Goal: Transaction & Acquisition: Obtain resource

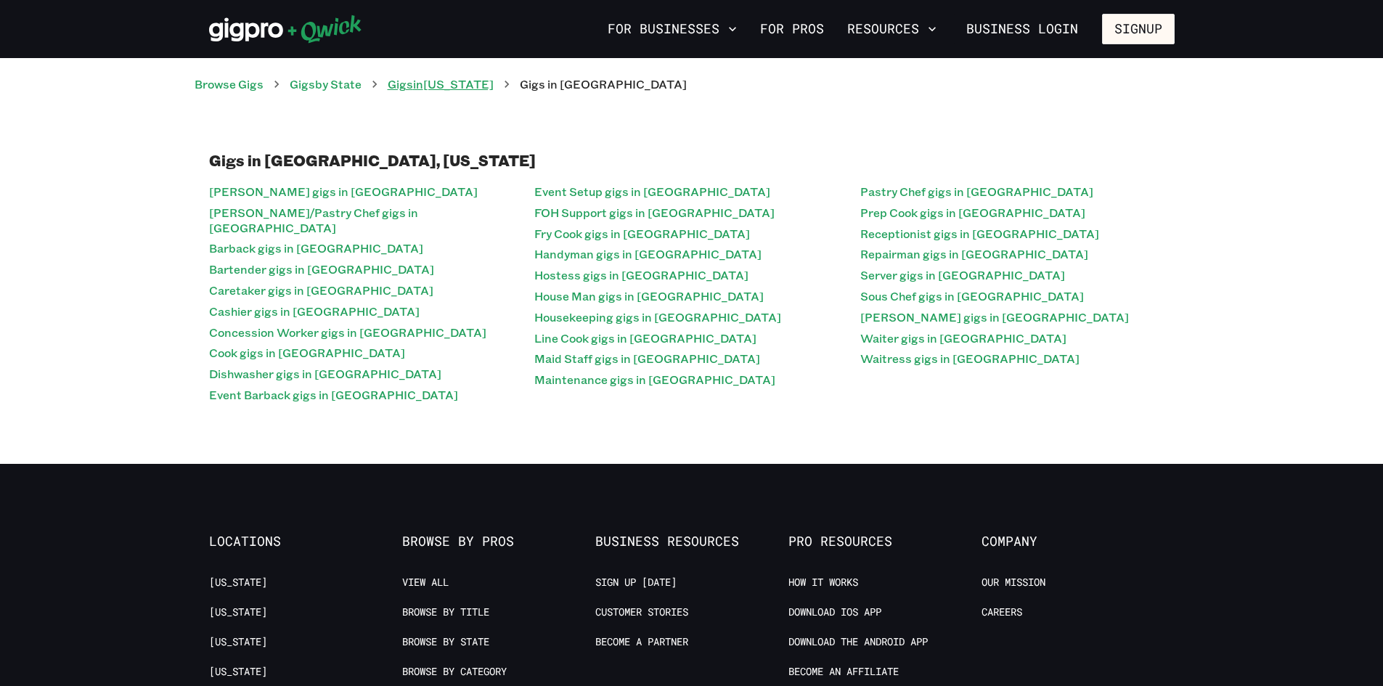
click at [439, 89] on link "Gigs in [US_STATE]" at bounding box center [441, 83] width 106 height 15
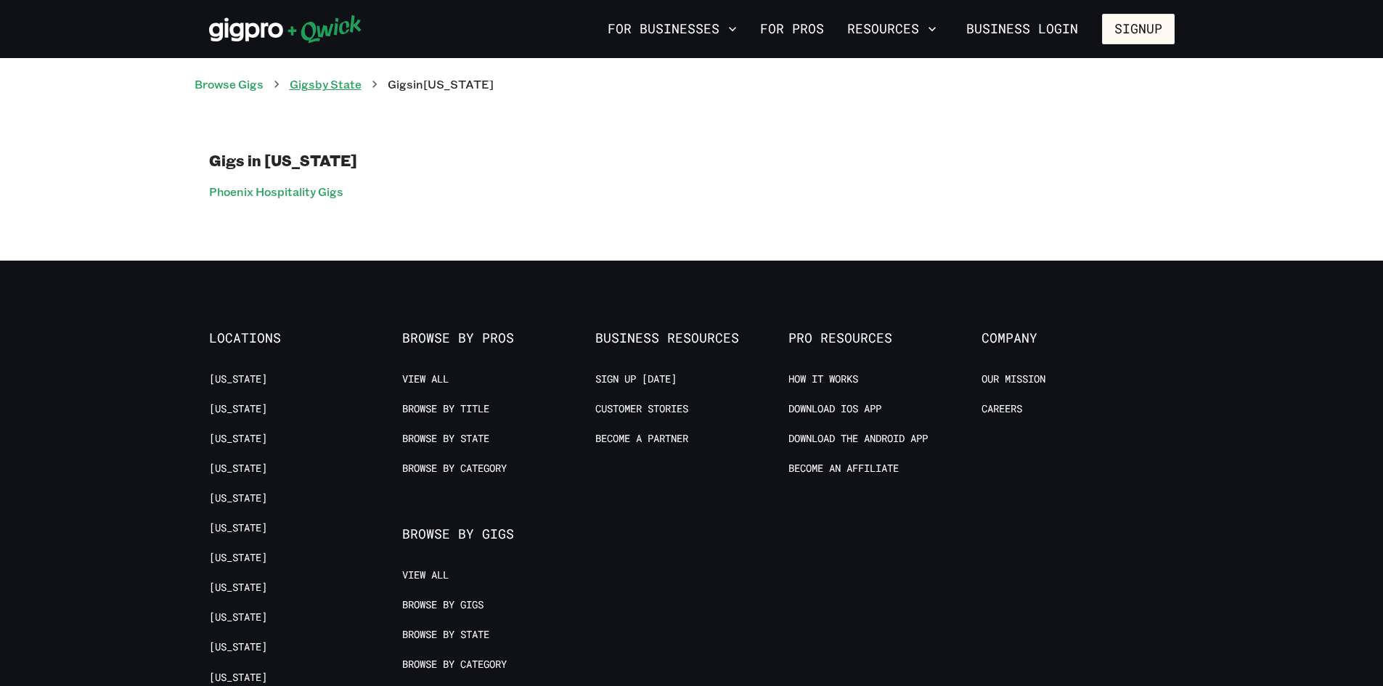
click at [332, 83] on link "Gigs by State" at bounding box center [326, 83] width 72 height 15
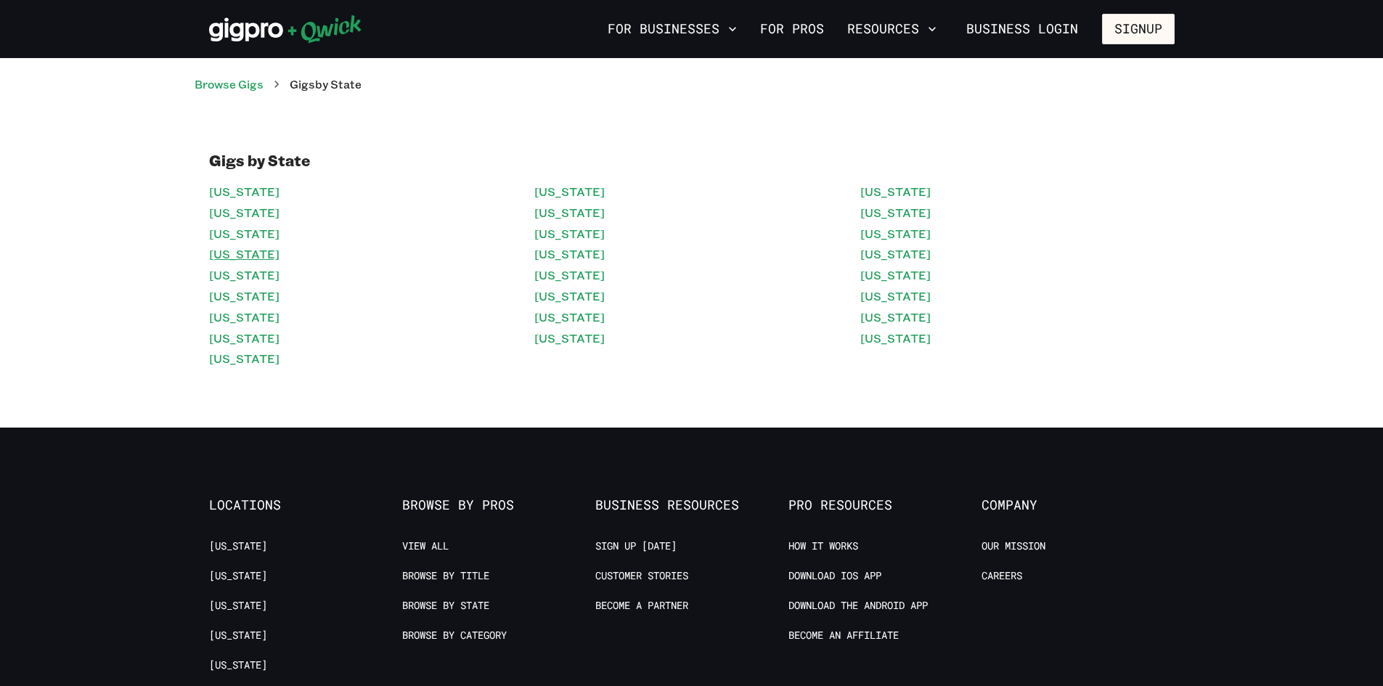
click at [255, 260] on link "[US_STATE]" at bounding box center [244, 254] width 70 height 21
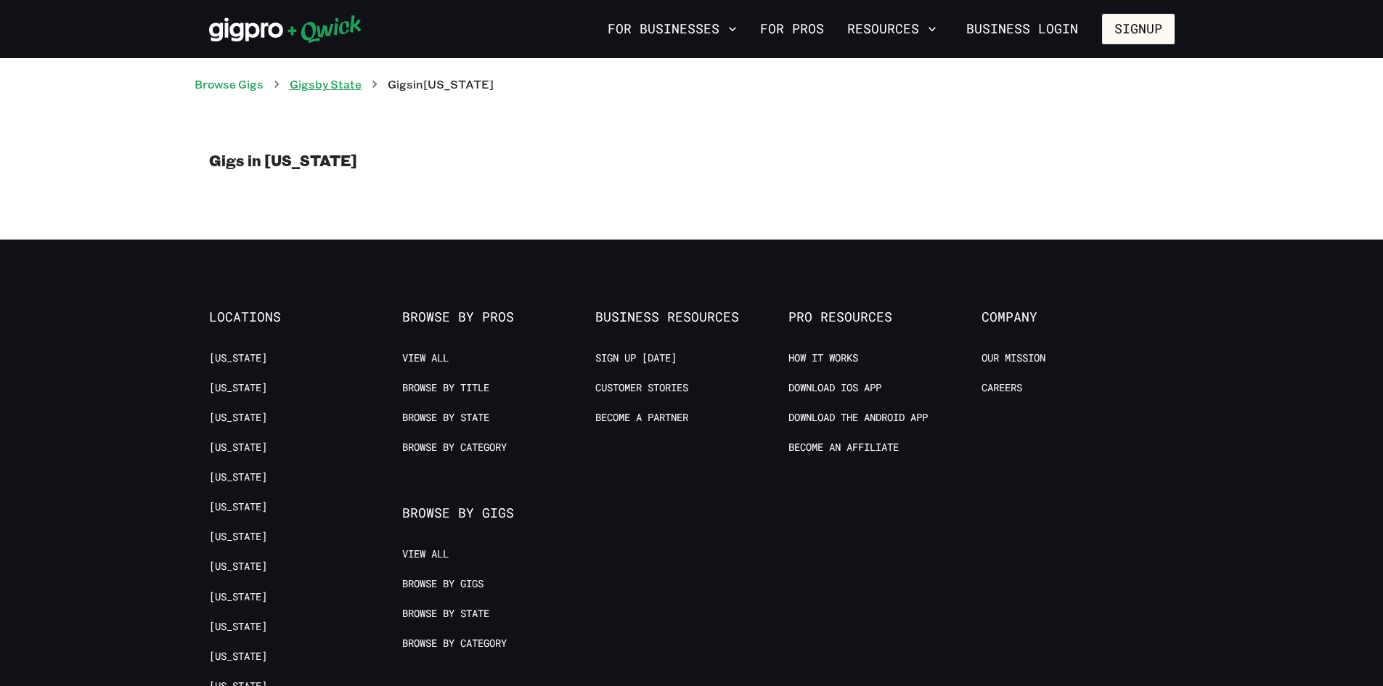
click at [361, 81] on link "Gigs by State" at bounding box center [326, 83] width 72 height 15
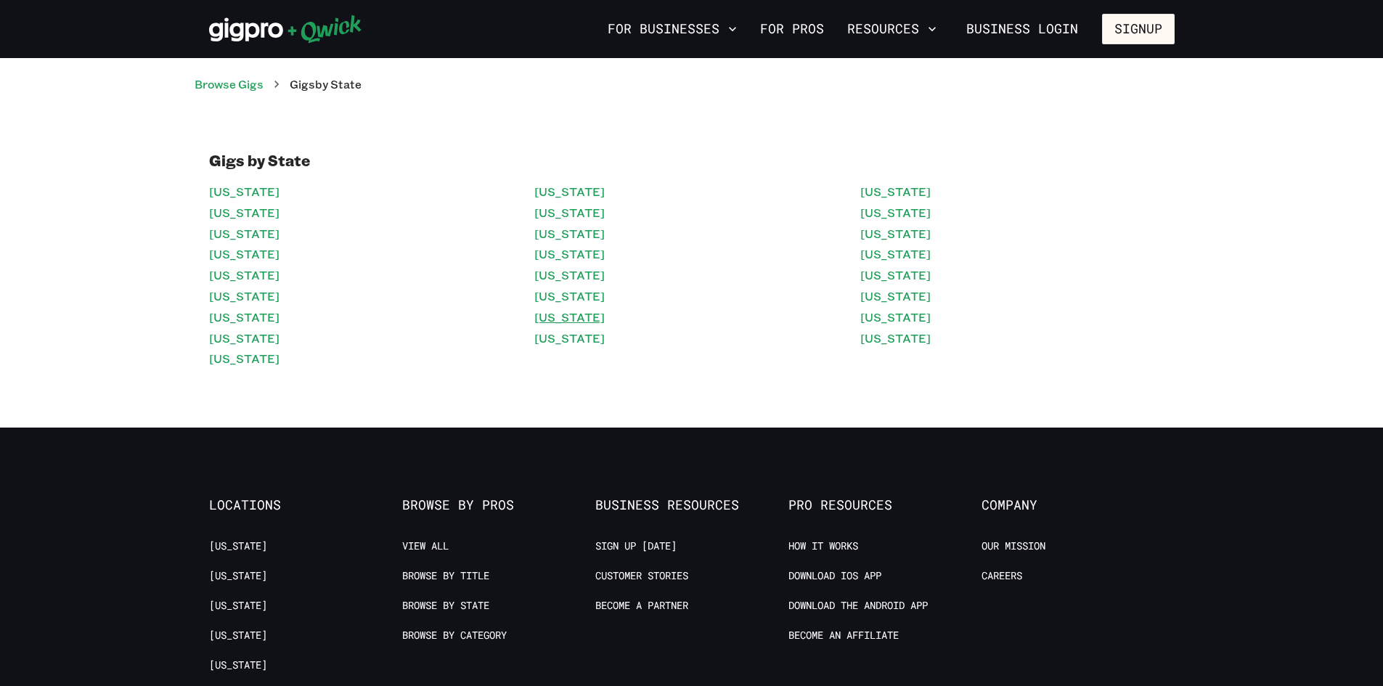
click at [562, 311] on link "[US_STATE]" at bounding box center [569, 317] width 70 height 21
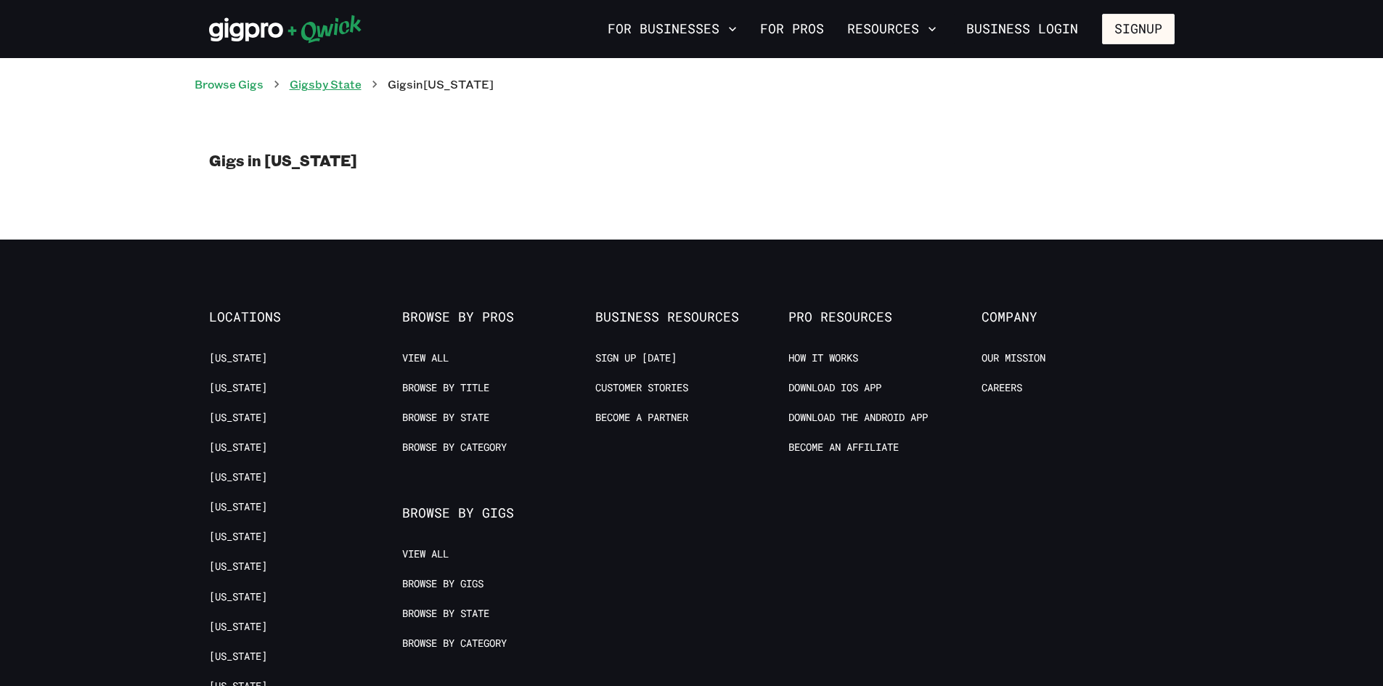
click at [344, 91] on link "Gigs by State" at bounding box center [326, 83] width 72 height 15
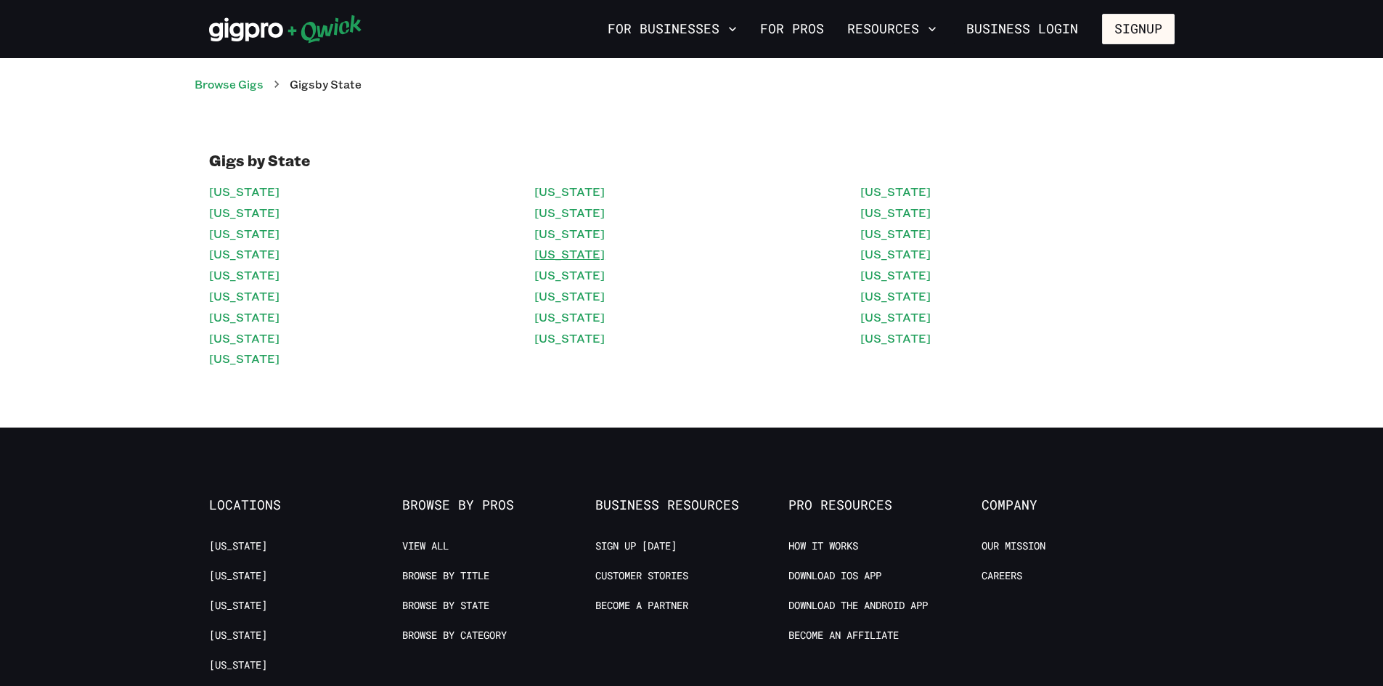
click at [577, 247] on link "[US_STATE]" at bounding box center [569, 254] width 70 height 21
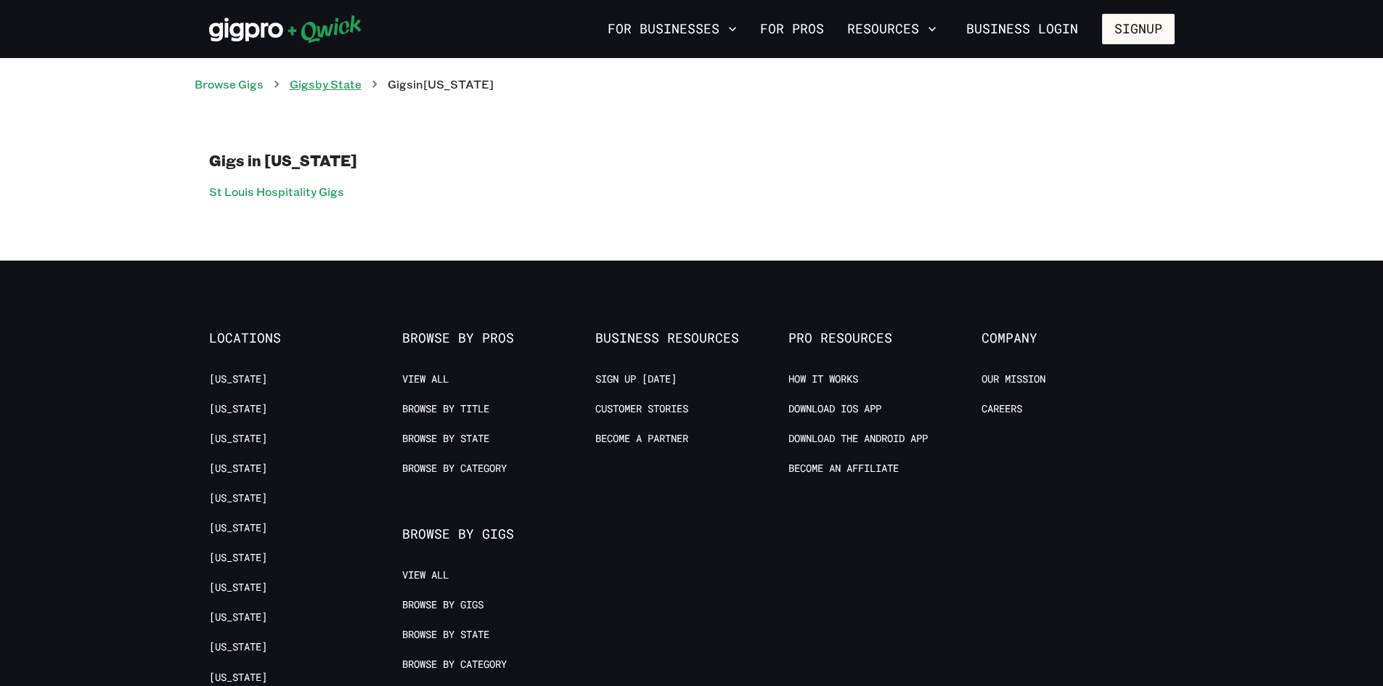
click at [361, 83] on link "Gigs by State" at bounding box center [326, 83] width 72 height 15
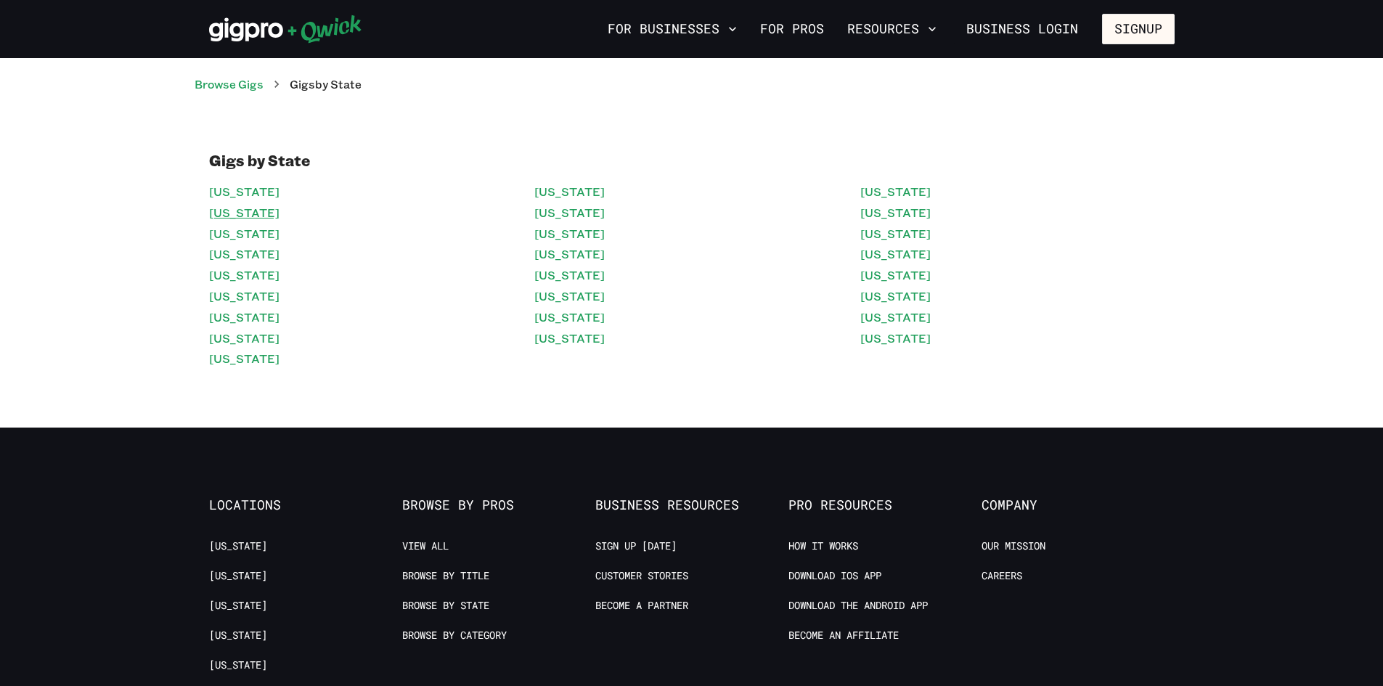
click at [247, 213] on link "[US_STATE]" at bounding box center [244, 212] width 70 height 21
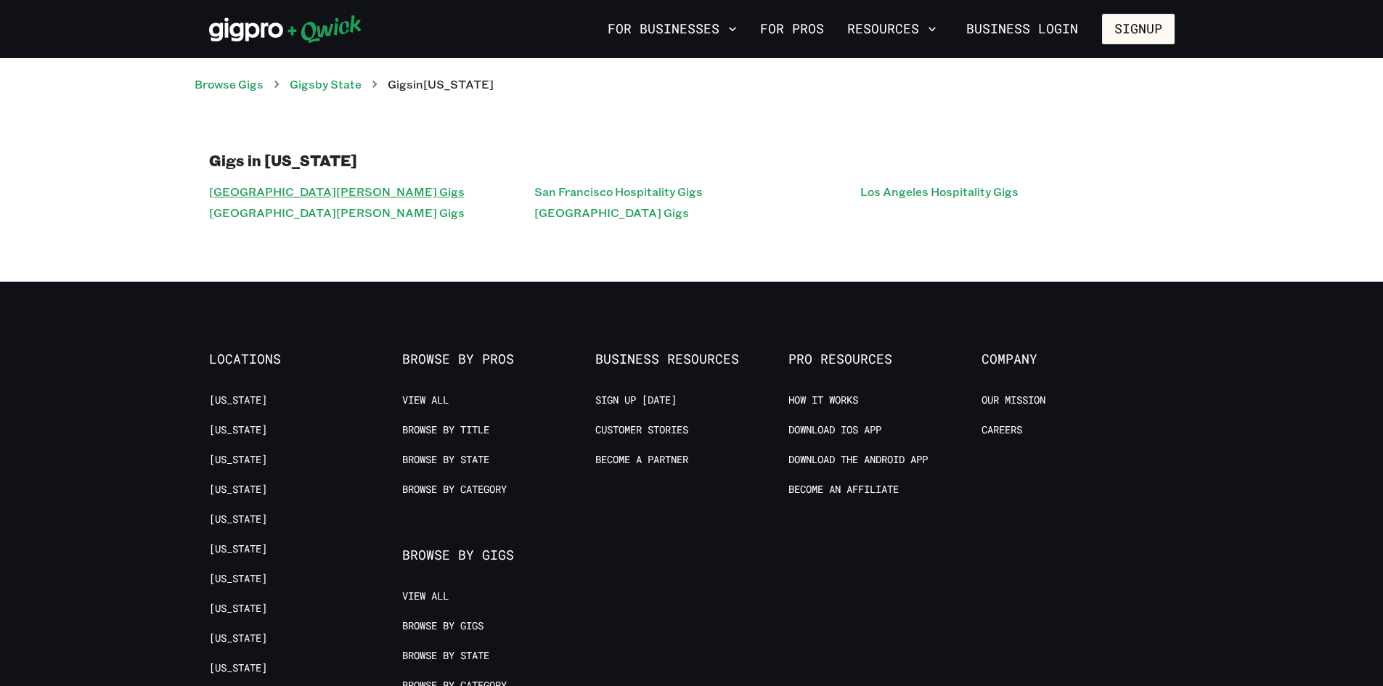
click at [340, 186] on link "Santa Barbara Hospitality Gigs" at bounding box center [336, 191] width 255 height 21
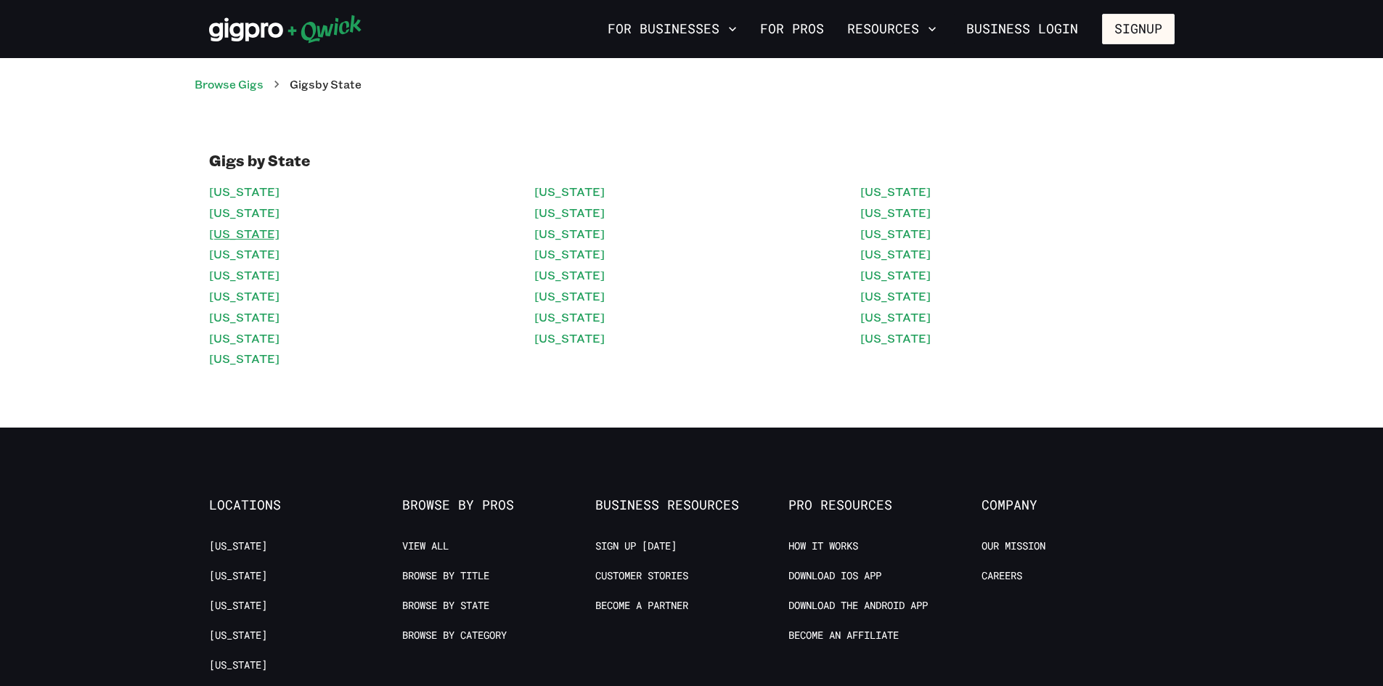
click at [254, 229] on link "[US_STATE]" at bounding box center [244, 234] width 70 height 21
click at [237, 302] on link "[US_STATE]" at bounding box center [244, 296] width 70 height 21
click at [573, 327] on ul "Maine Maryland Massachusetts Missouri Nevada New York North Carolina Ohio" at bounding box center [691, 275] width 314 height 188
click at [572, 320] on link "[US_STATE]" at bounding box center [569, 317] width 70 height 21
click at [893, 304] on link "[US_STATE]" at bounding box center [895, 296] width 70 height 21
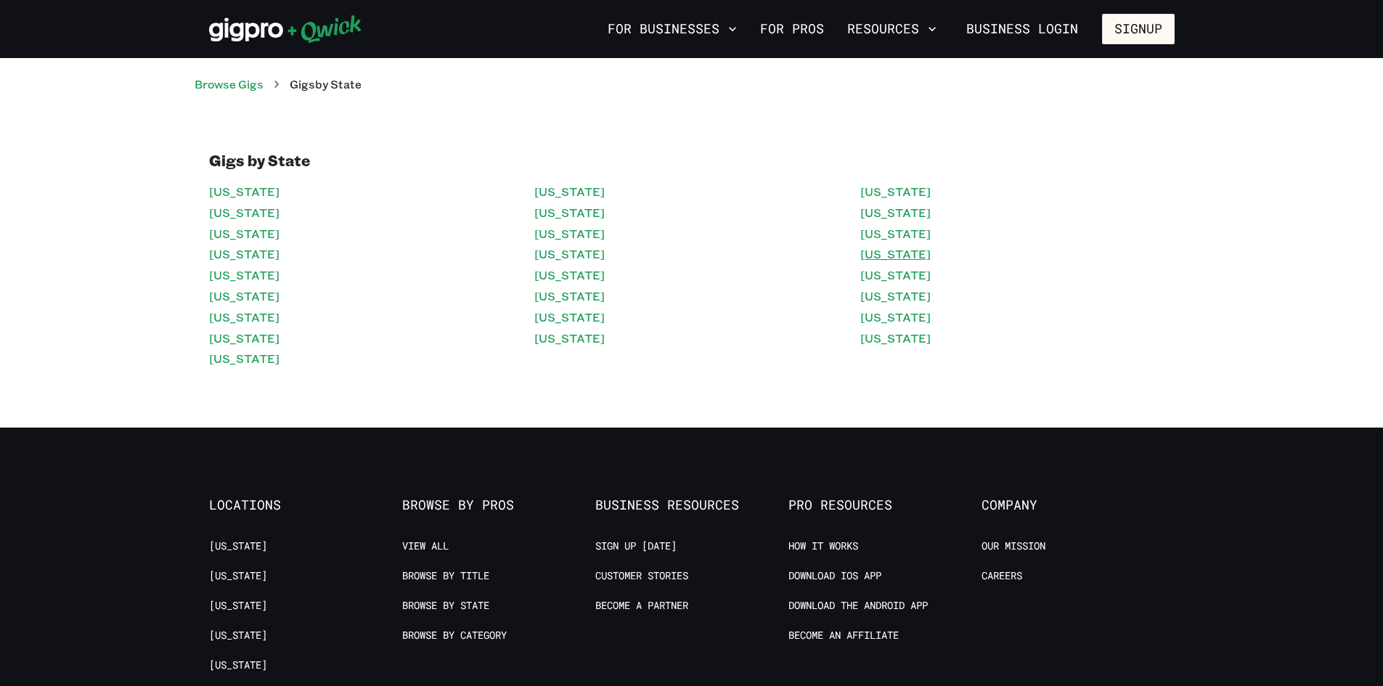
click at [877, 253] on link "[US_STATE]" at bounding box center [895, 254] width 70 height 21
click at [886, 227] on link "[US_STATE]" at bounding box center [895, 234] width 70 height 21
click at [889, 218] on link "[US_STATE]" at bounding box center [895, 212] width 70 height 21
click at [880, 194] on link "[US_STATE]" at bounding box center [895, 191] width 70 height 21
drag, startPoint x: 557, startPoint y: 191, endPoint x: 545, endPoint y: 191, distance: 12.3
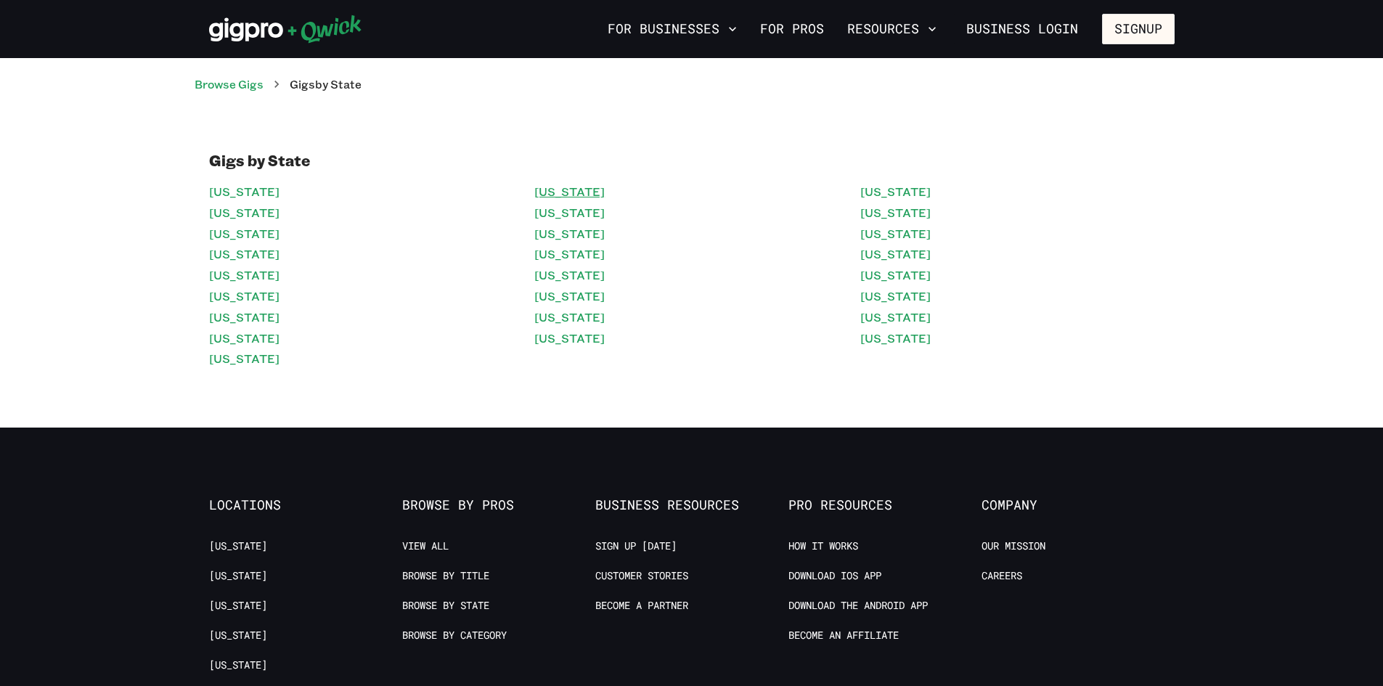
click at [557, 191] on link "[US_STATE]" at bounding box center [569, 191] width 70 height 21
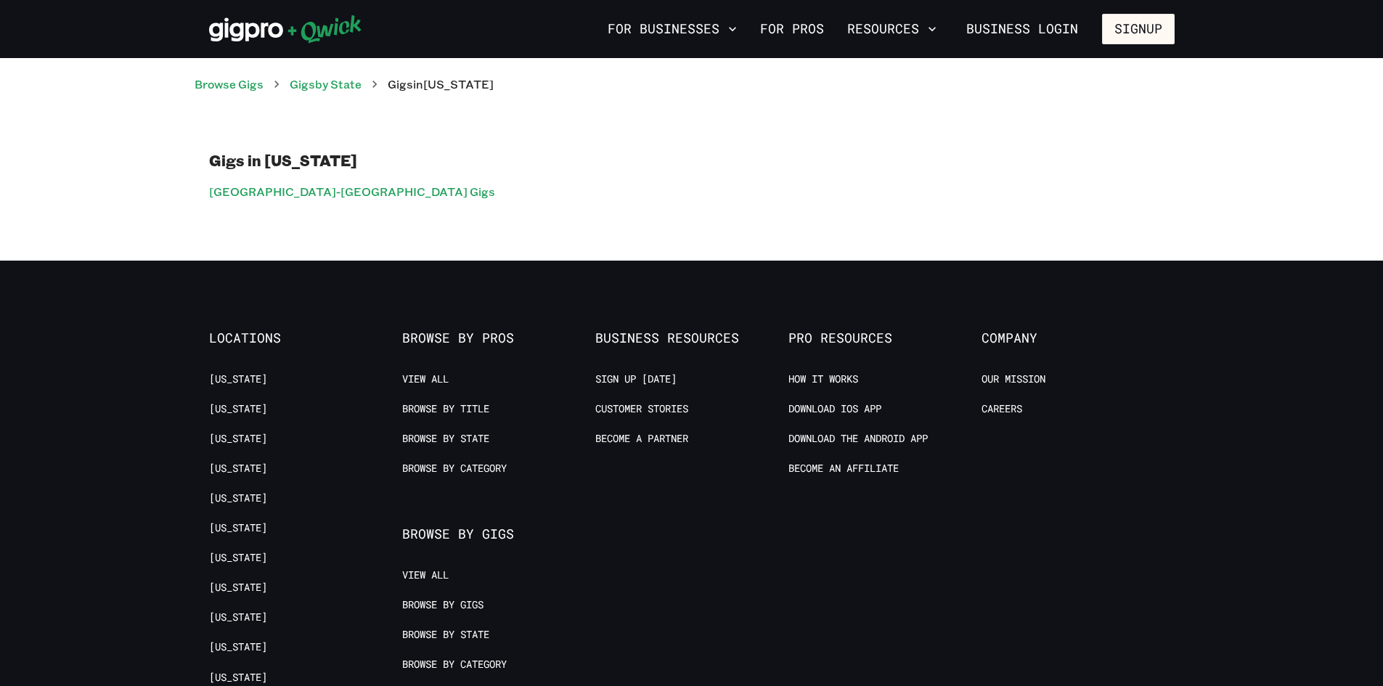
click at [18, 1] on div "For Businesses For Pros Resources Business Login Signup" at bounding box center [691, 29] width 1383 height 58
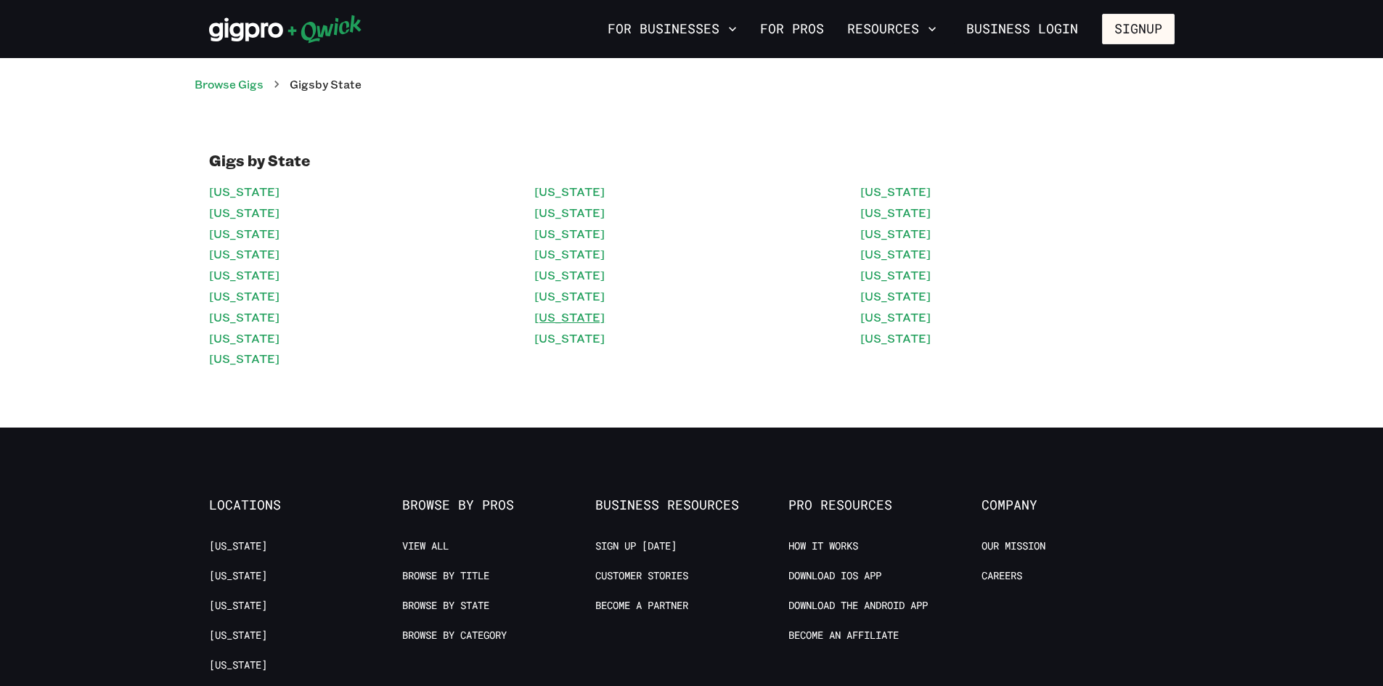
click at [573, 311] on link "[US_STATE]" at bounding box center [569, 317] width 70 height 21
click at [263, 351] on li "[US_STATE]" at bounding box center [366, 358] width 314 height 21
click at [260, 355] on link "[US_STATE]" at bounding box center [244, 358] width 70 height 21
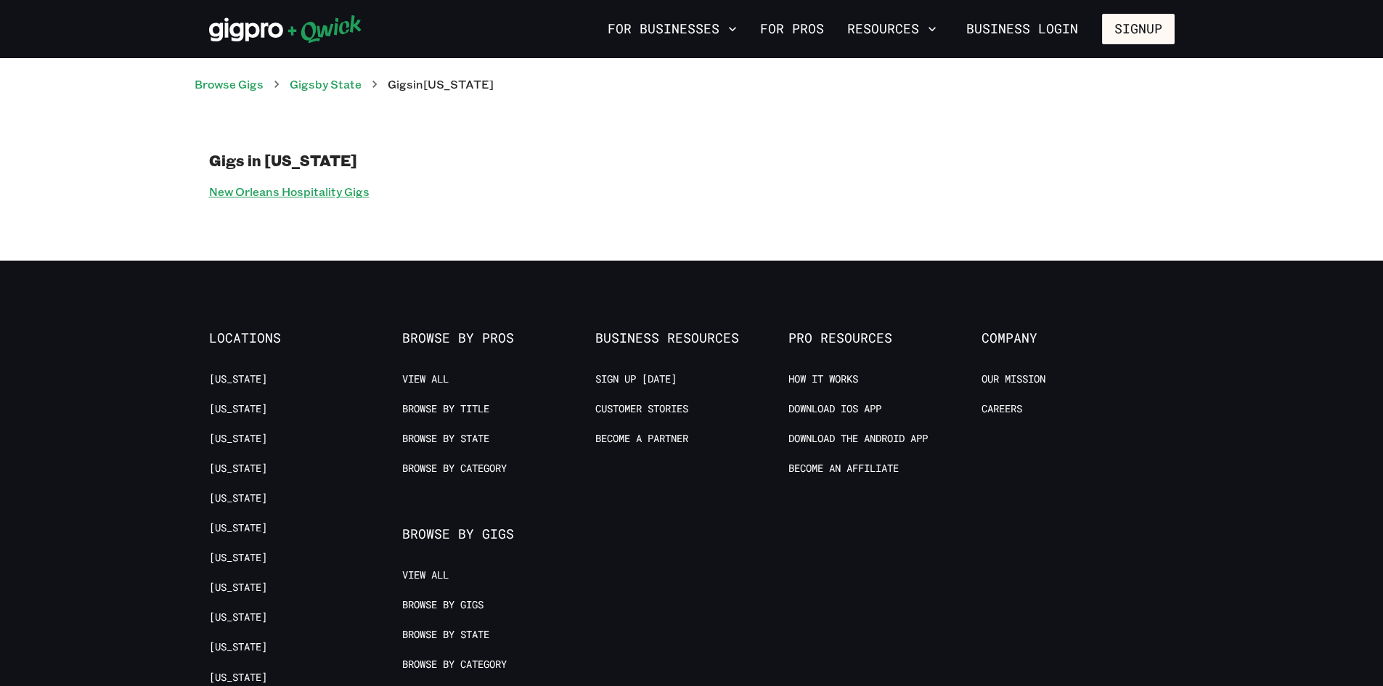
click at [315, 192] on link "New Orleans Hospitality Gigs" at bounding box center [289, 191] width 160 height 21
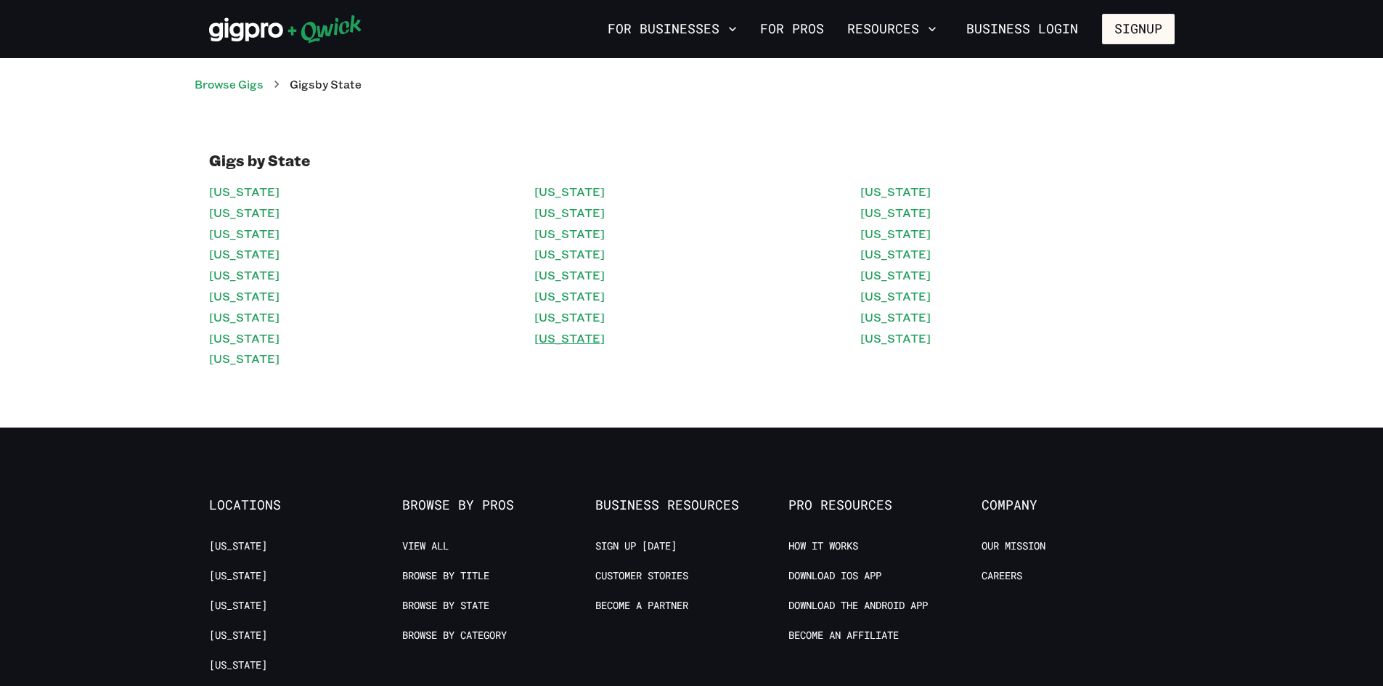
click at [547, 335] on link "[US_STATE]" at bounding box center [569, 338] width 70 height 21
click at [578, 312] on link "[US_STATE]" at bounding box center [569, 317] width 70 height 21
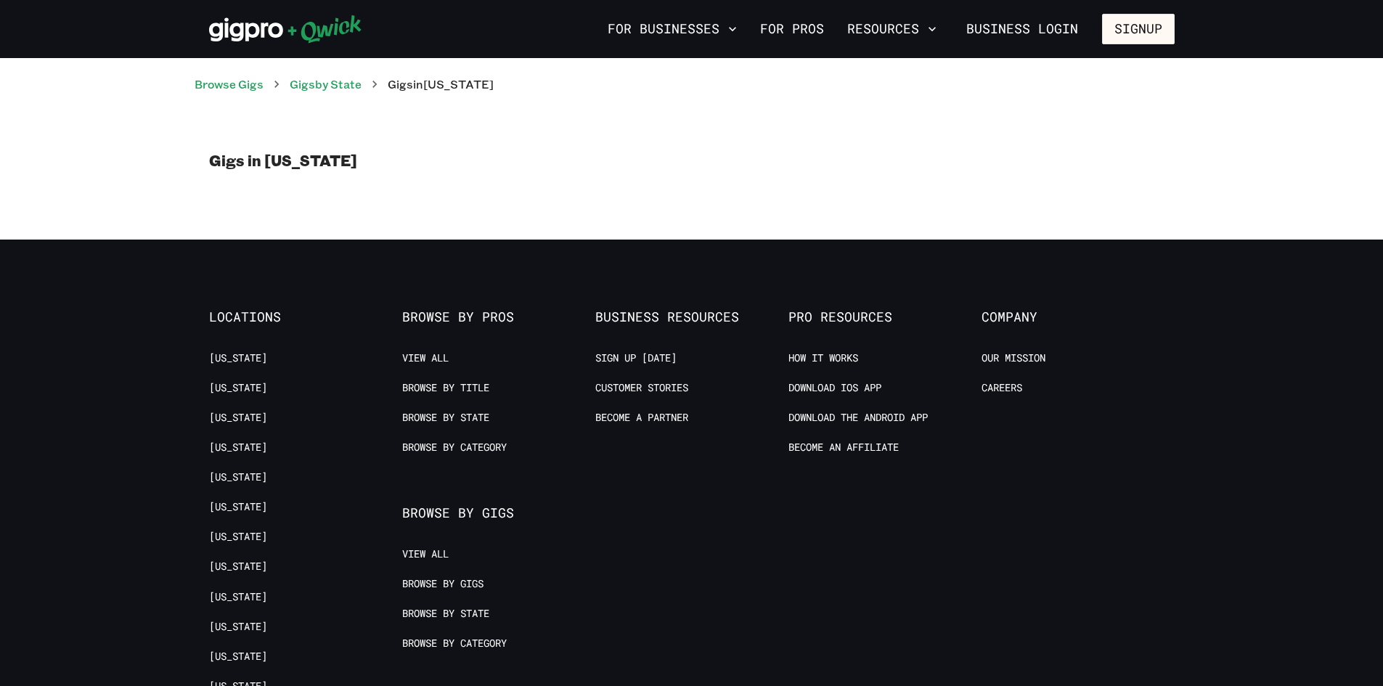
click at [819, 229] on div "Gigs in North Carolina" at bounding box center [691, 166] width 1383 height 147
click at [361, 82] on link "Gigs by State" at bounding box center [326, 83] width 72 height 15
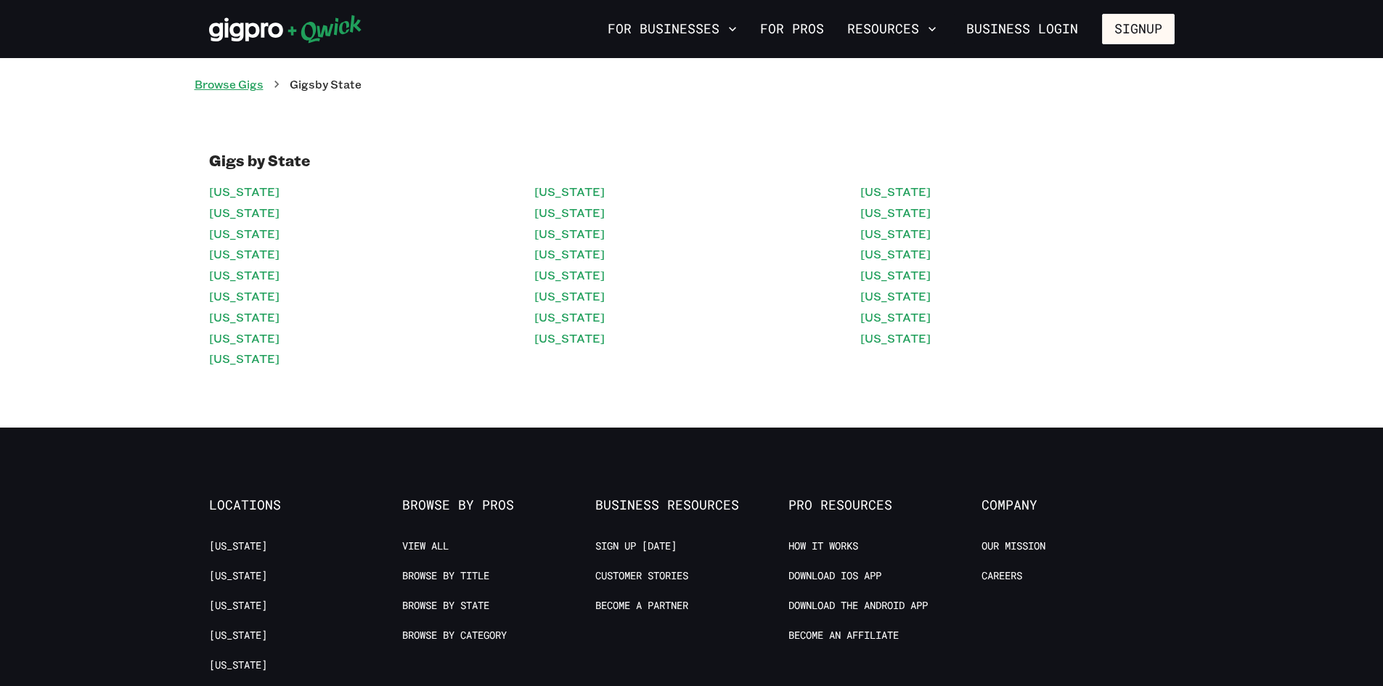
click at [225, 78] on link "Browse Gigs" at bounding box center [229, 83] width 69 height 15
click at [259, 248] on link "[US_STATE]" at bounding box center [244, 254] width 70 height 21
click at [526, 336] on div "Arizona California Colorado District of Columbia Florida Georgia Illinois Kentu…" at bounding box center [691, 275] width 965 height 188
click at [536, 336] on link "[US_STATE]" at bounding box center [569, 338] width 70 height 21
click at [229, 305] on link "[US_STATE]" at bounding box center [244, 296] width 70 height 21
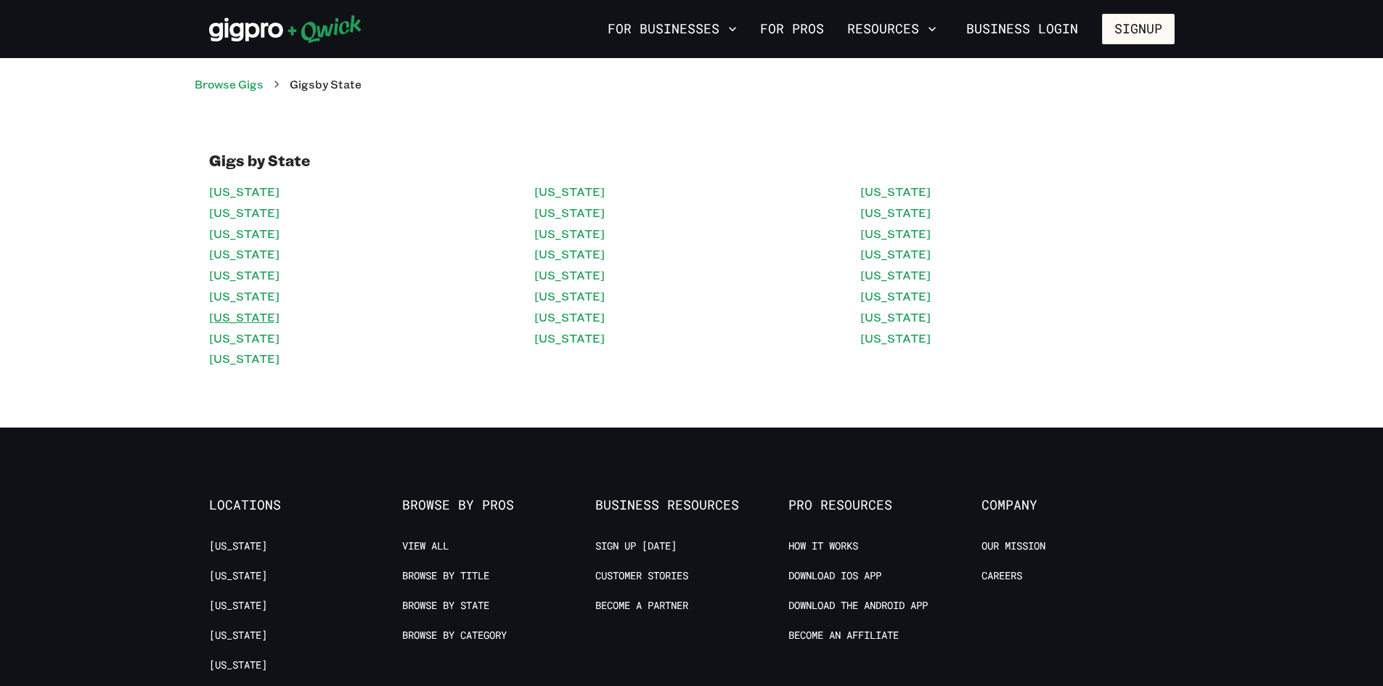
click at [226, 321] on link "[US_STATE]" at bounding box center [244, 317] width 70 height 21
click at [249, 337] on link "[US_STATE]" at bounding box center [244, 338] width 70 height 21
click at [252, 361] on link "[US_STATE]" at bounding box center [244, 358] width 70 height 21
click at [581, 225] on link "[US_STATE]" at bounding box center [569, 234] width 70 height 21
click at [568, 248] on link "[US_STATE]" at bounding box center [569, 254] width 70 height 21
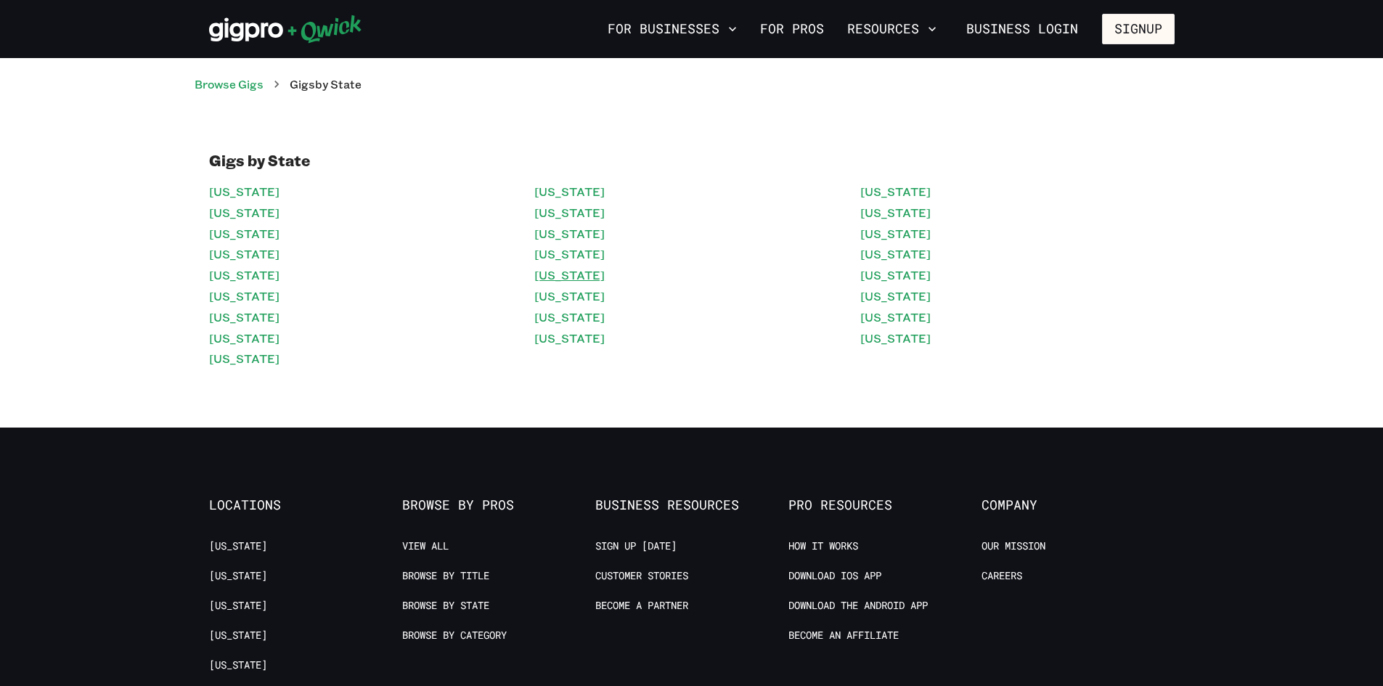
click at [565, 282] on link "[US_STATE]" at bounding box center [569, 275] width 70 height 21
click at [549, 295] on link "[US_STATE]" at bounding box center [569, 296] width 70 height 21
click at [558, 338] on link "[US_STATE]" at bounding box center [569, 338] width 70 height 21
click at [883, 185] on link "[US_STATE]" at bounding box center [895, 191] width 70 height 21
click at [888, 207] on link "[US_STATE]" at bounding box center [895, 212] width 70 height 21
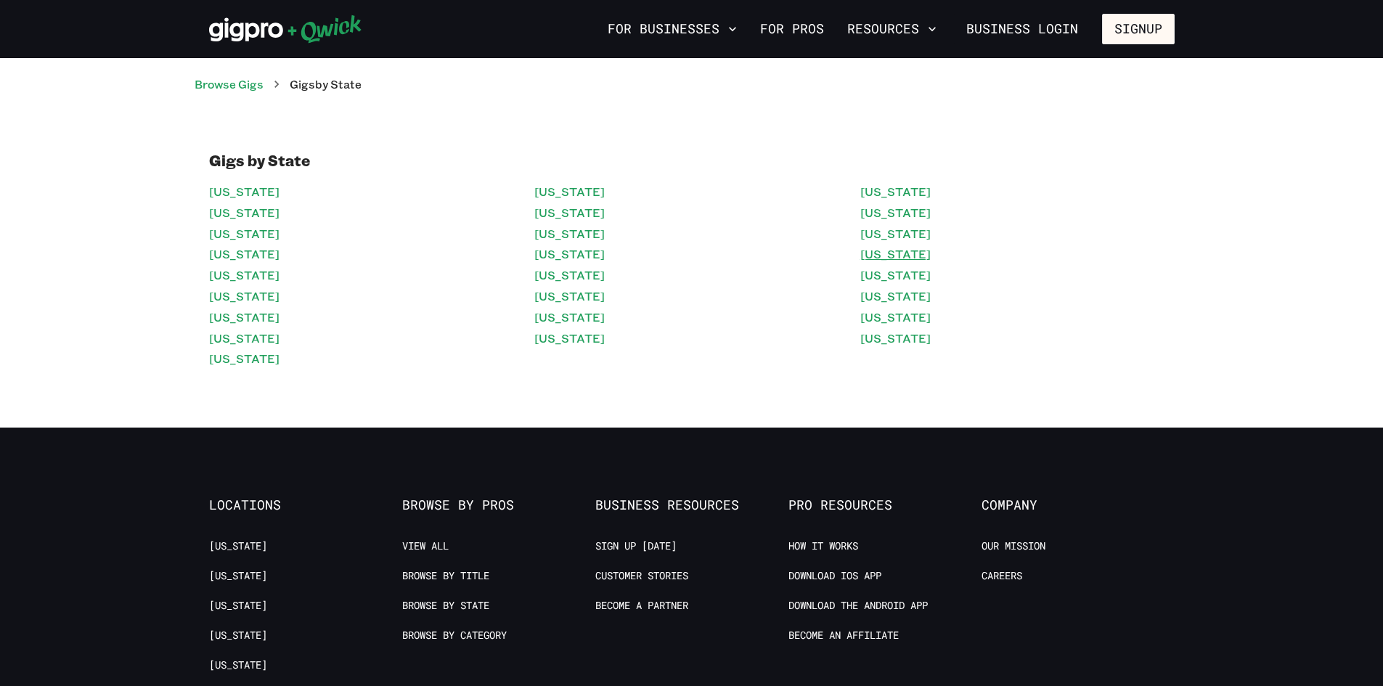
click at [882, 253] on link "[US_STATE]" at bounding box center [895, 254] width 70 height 21
click at [887, 271] on link "[US_STATE]" at bounding box center [895, 275] width 70 height 21
drag, startPoint x: 874, startPoint y: 293, endPoint x: 876, endPoint y: 300, distance: 7.6
click at [875, 295] on link "[US_STATE]" at bounding box center [895, 296] width 70 height 21
click at [896, 336] on link "[US_STATE]" at bounding box center [895, 338] width 70 height 21
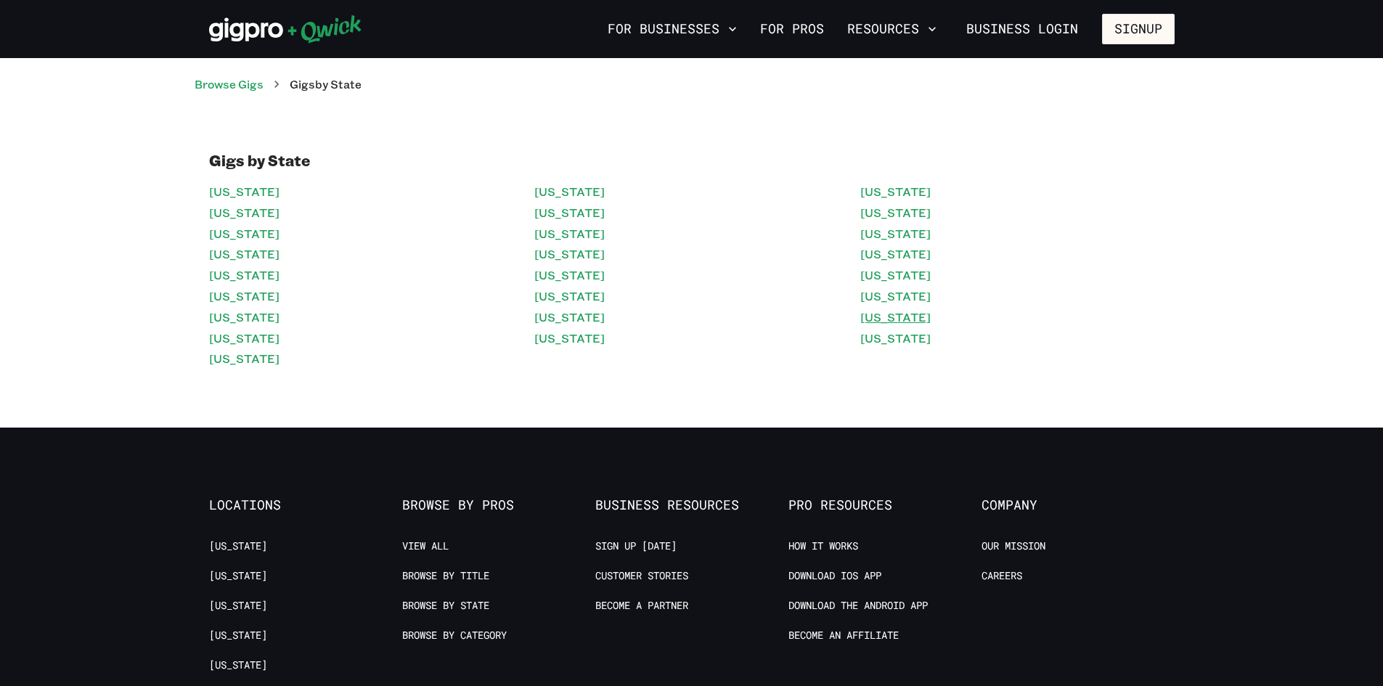
click at [877, 314] on link "[US_STATE]" at bounding box center [895, 317] width 70 height 21
click at [594, 319] on link "[US_STATE]" at bounding box center [569, 317] width 70 height 21
click at [251, 204] on link "[US_STATE]" at bounding box center [244, 212] width 70 height 21
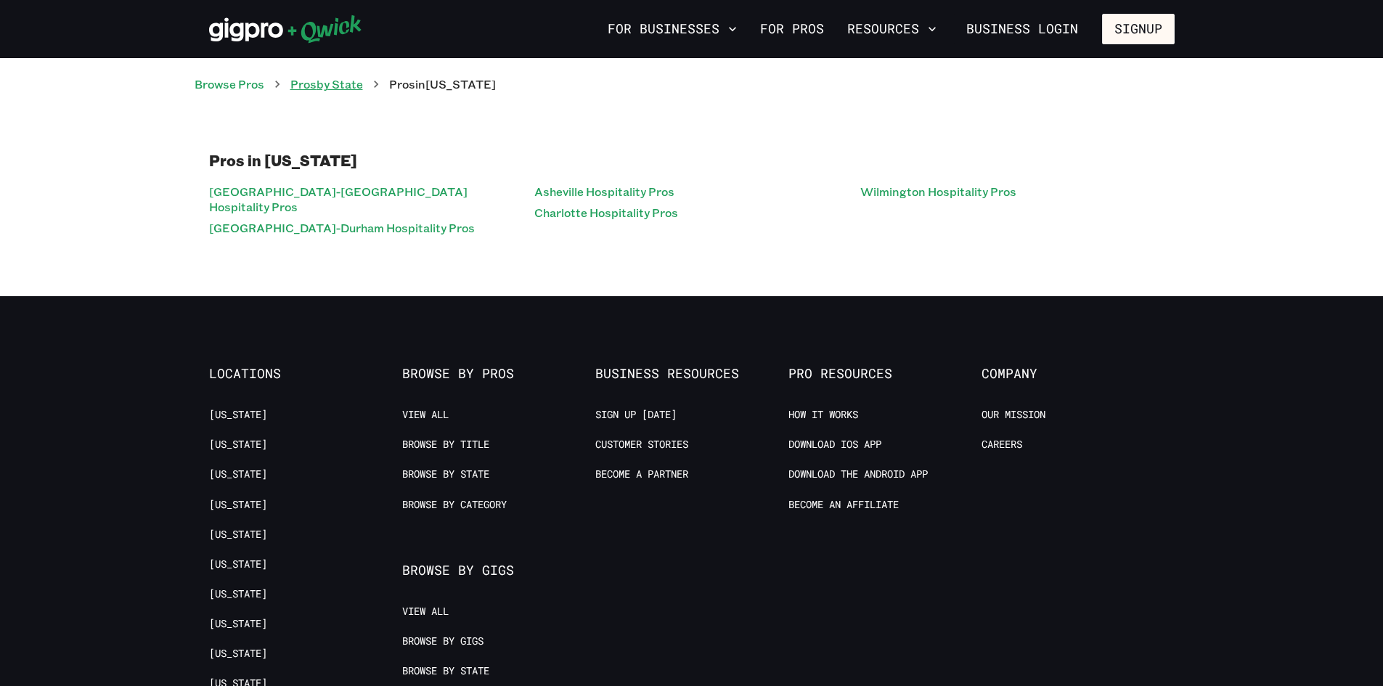
click at [360, 87] on link "Pros by State" at bounding box center [326, 83] width 73 height 15
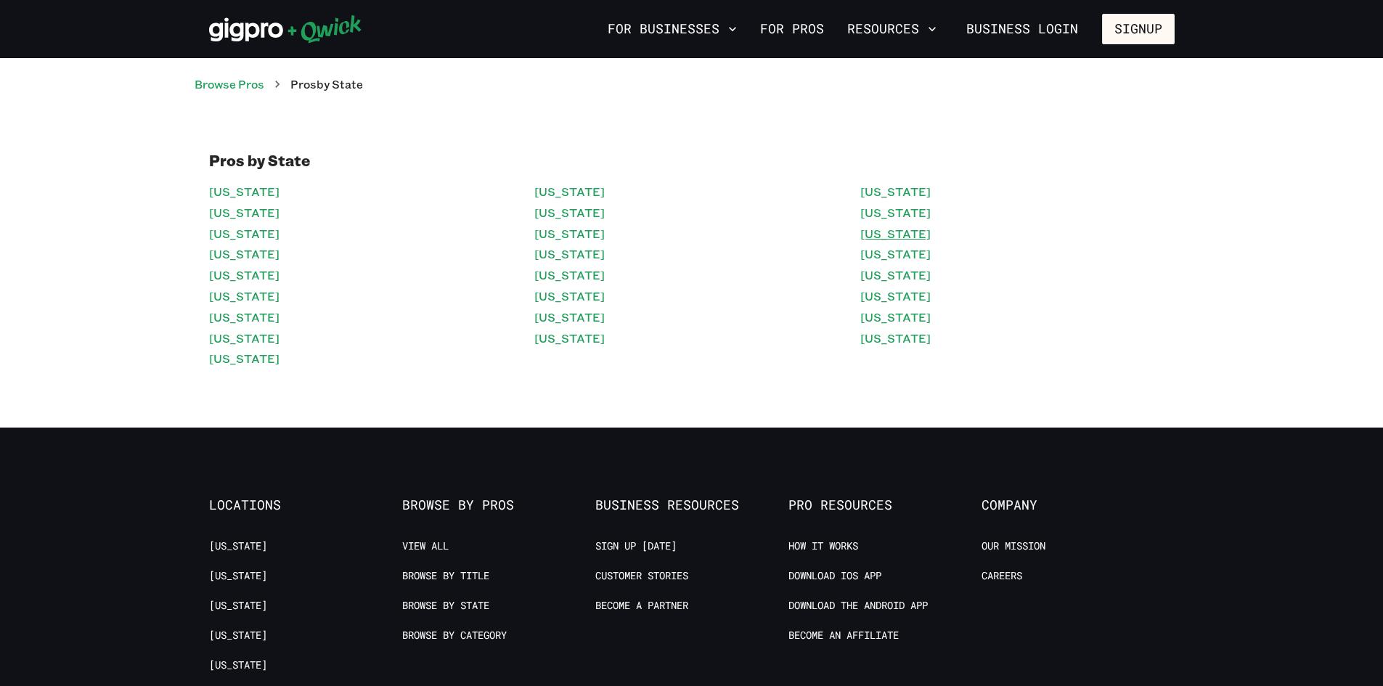
click at [891, 242] on link "[US_STATE]" at bounding box center [895, 234] width 70 height 21
click at [218, 218] on link "[US_STATE]" at bounding box center [244, 212] width 70 height 21
click at [258, 237] on link "[US_STATE]" at bounding box center [244, 234] width 70 height 21
click at [257, 245] on link "[US_STATE]" at bounding box center [244, 254] width 70 height 21
click at [234, 289] on link "[US_STATE]" at bounding box center [244, 296] width 70 height 21
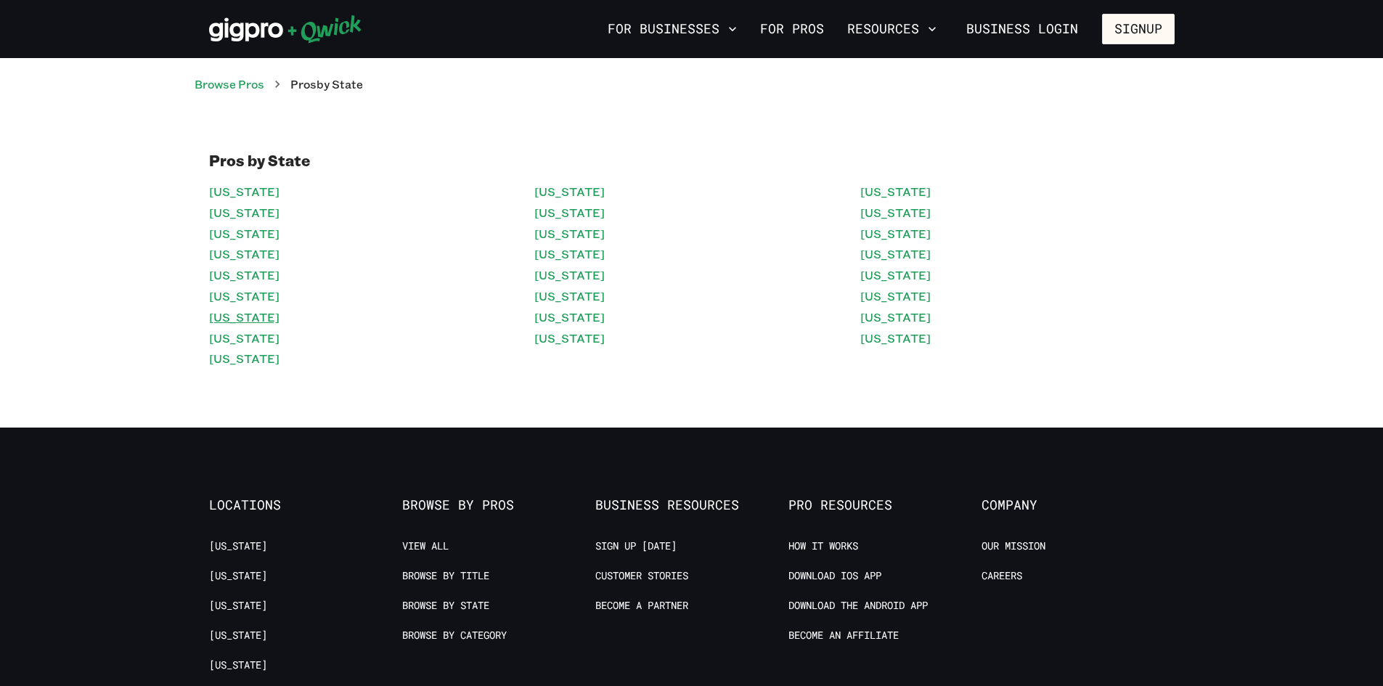
click at [235, 314] on link "[US_STATE]" at bounding box center [244, 317] width 70 height 21
click at [248, 342] on link "[US_STATE]" at bounding box center [244, 338] width 70 height 21
click at [555, 322] on link "[US_STATE]" at bounding box center [569, 317] width 70 height 21
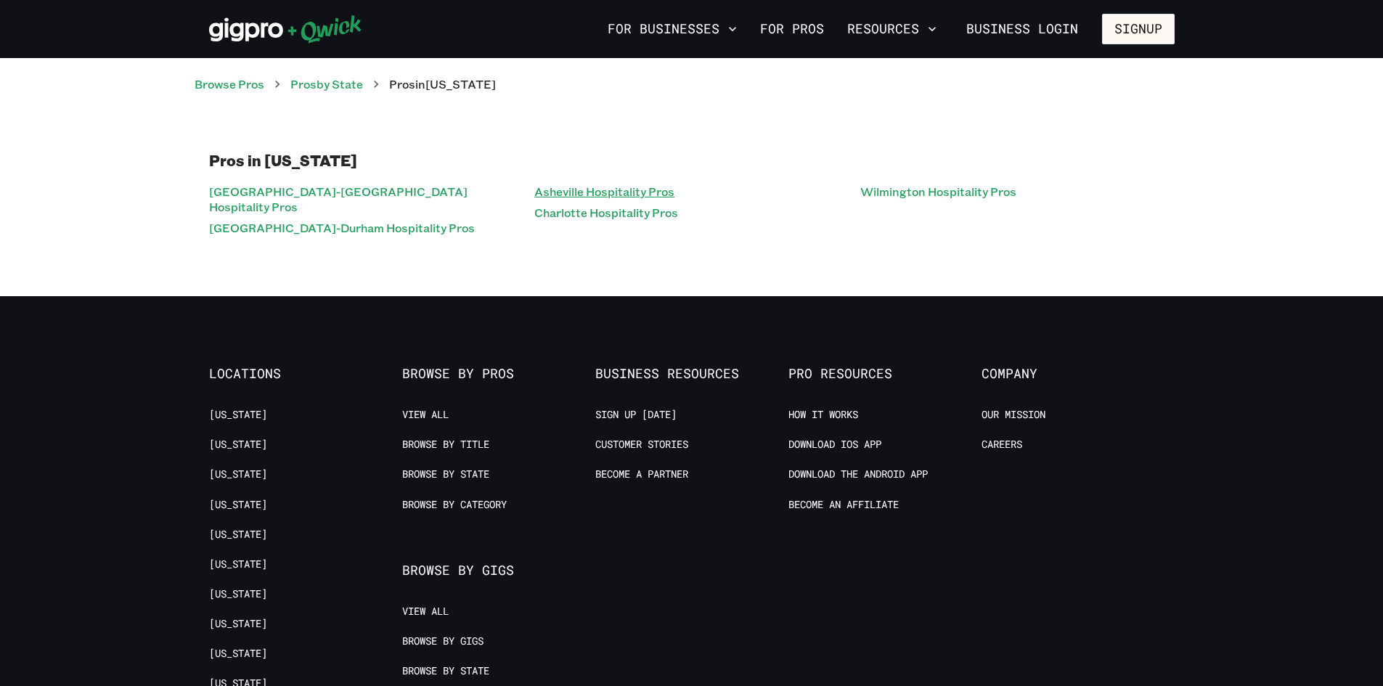
click at [568, 197] on link "Asheville Hospitality Pros" at bounding box center [604, 191] width 140 height 21
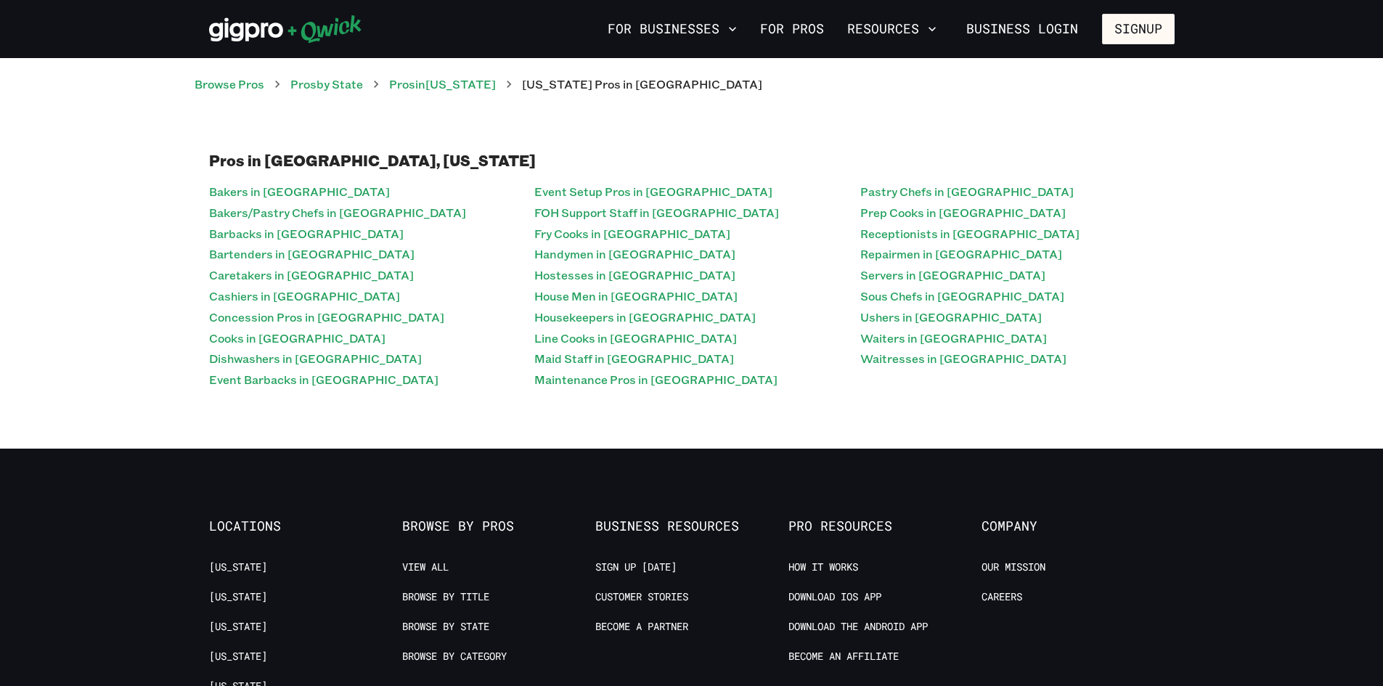
click at [568, 197] on link "Event Setup Pros in [GEOGRAPHIC_DATA]" at bounding box center [653, 191] width 238 height 21
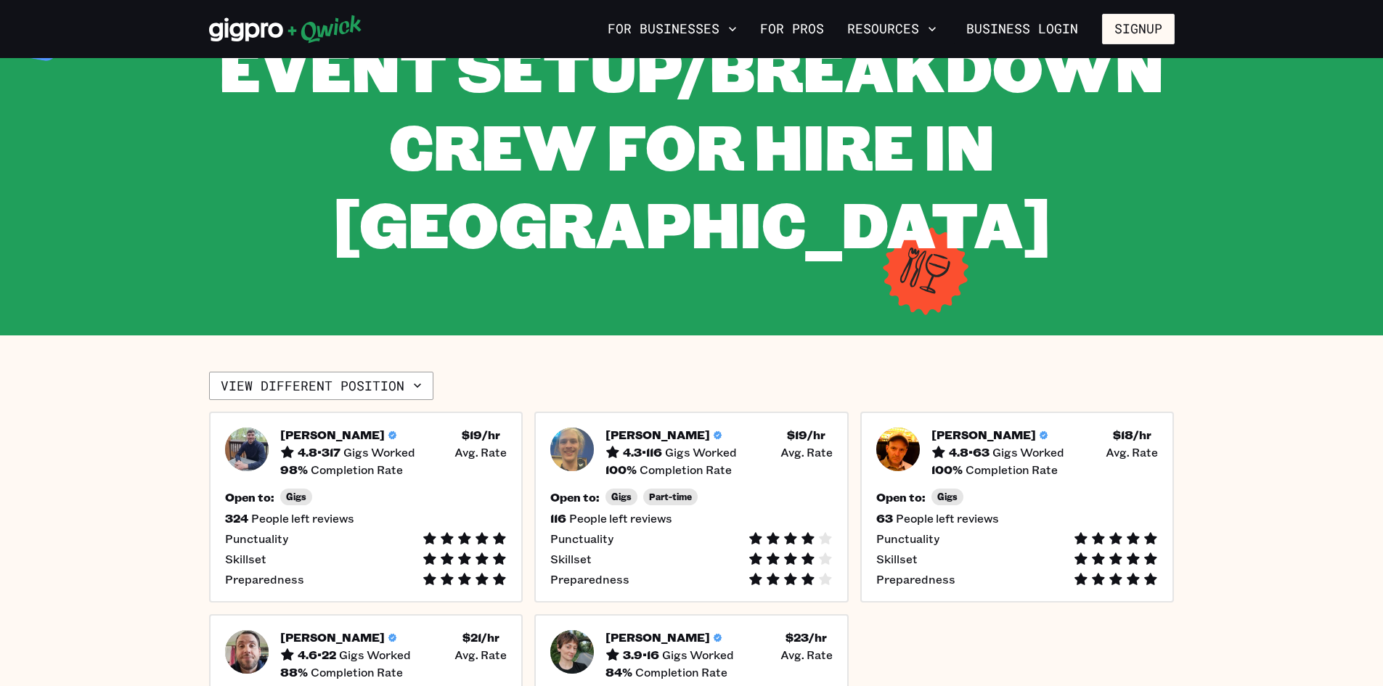
scroll to position [218, 0]
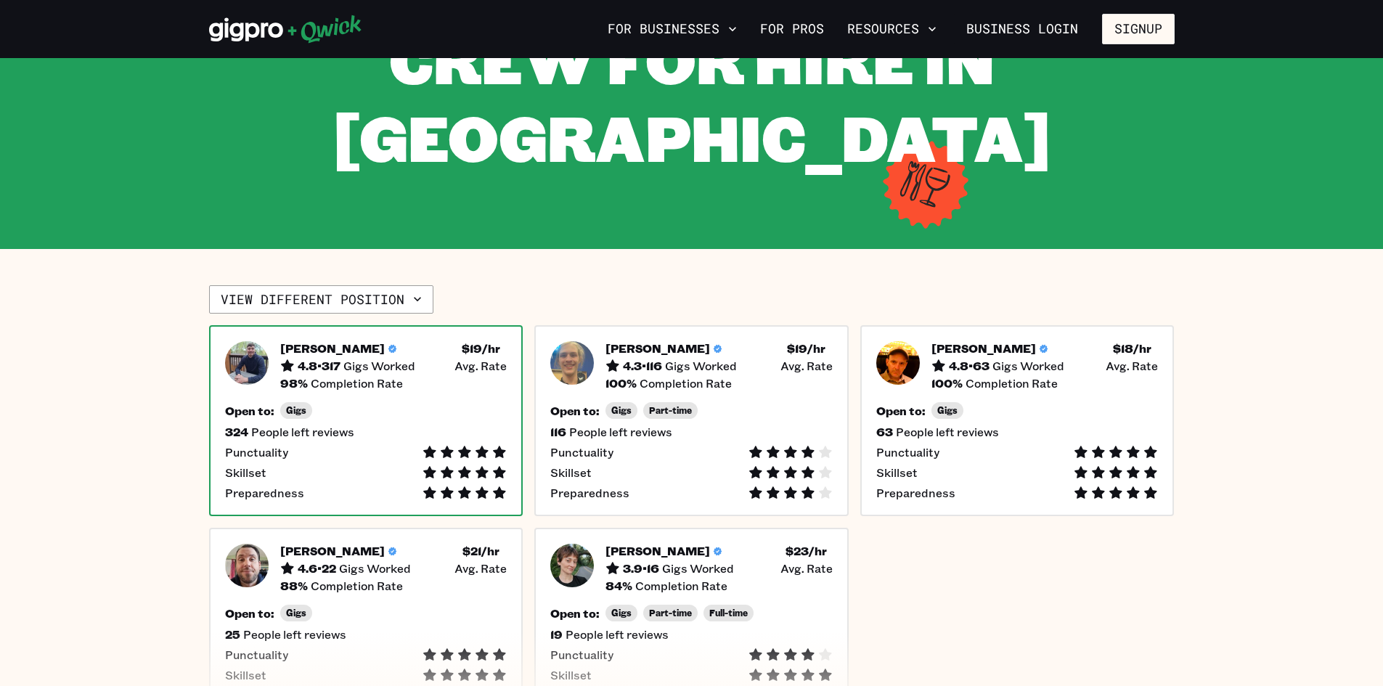
click at [396, 398] on div "[PERSON_NAME] 4.8 • 317 Gigs Worked $ 19 /hr • Avg. Rate 98 % Completion Rate O…" at bounding box center [366, 420] width 314 height 191
